Goal: Information Seeking & Learning: Learn about a topic

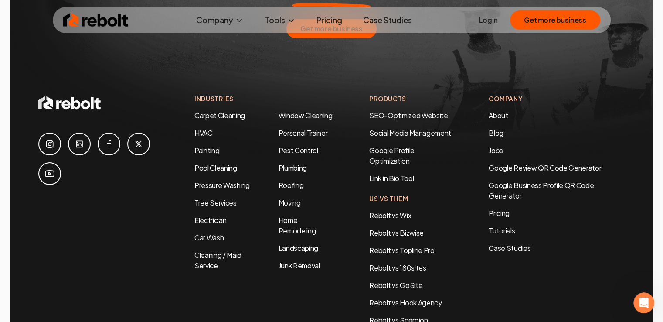
scroll to position [4174, 0]
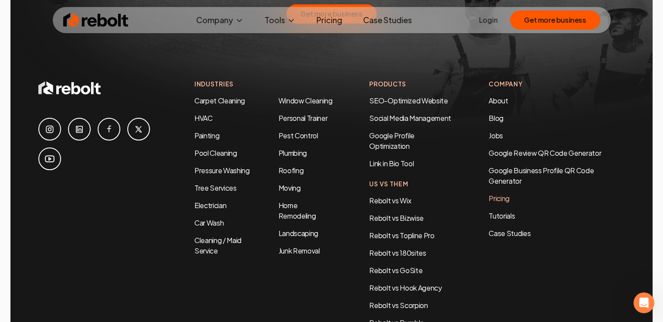
click at [501, 193] on link "Pricing" at bounding box center [557, 198] width 136 height 10
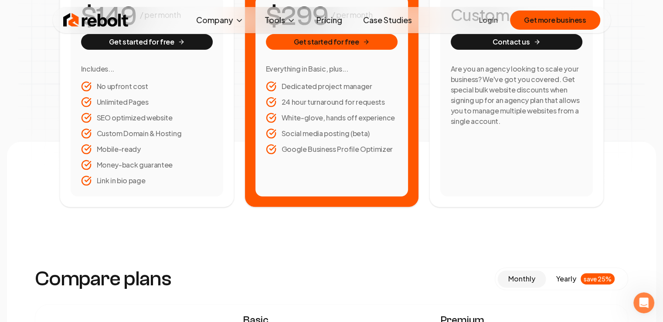
scroll to position [305, 0]
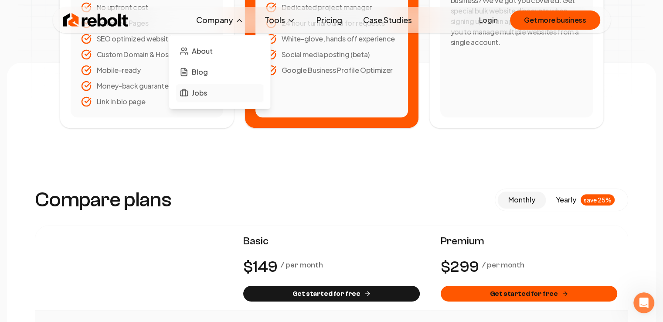
click at [202, 89] on span "Jobs" at bounding box center [199, 93] width 15 height 10
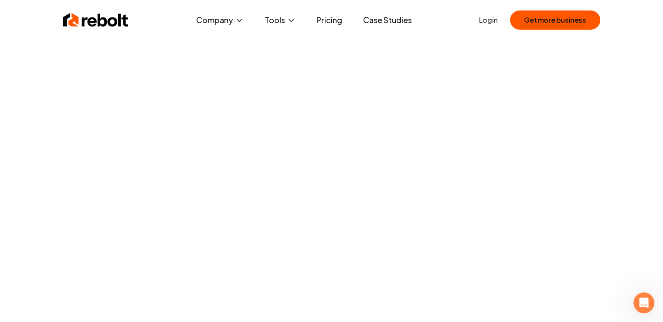
click at [397, 20] on link "Case Studies" at bounding box center [387, 19] width 63 height 17
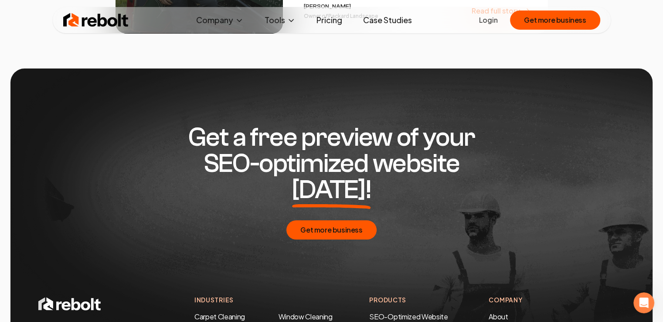
scroll to position [1788, 0]
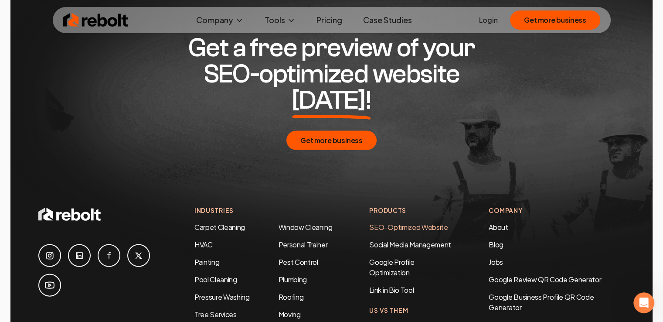
click at [408, 222] on link "SEO-Optimized Website" at bounding box center [408, 226] width 78 height 9
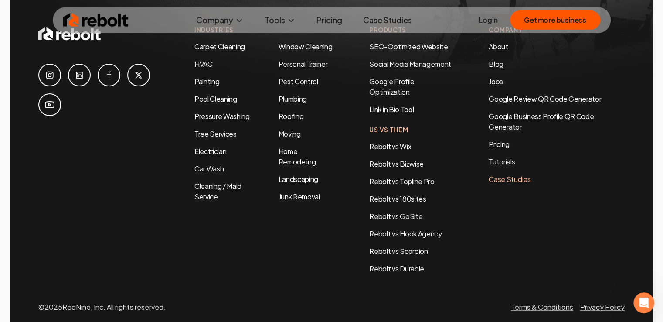
scroll to position [4230, 0]
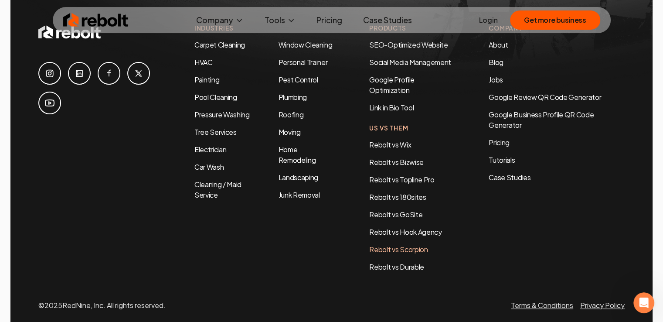
click at [413, 245] on link "Rebolt vs Scorpion" at bounding box center [398, 249] width 58 height 9
